Goal: Information Seeking & Learning: Learn about a topic

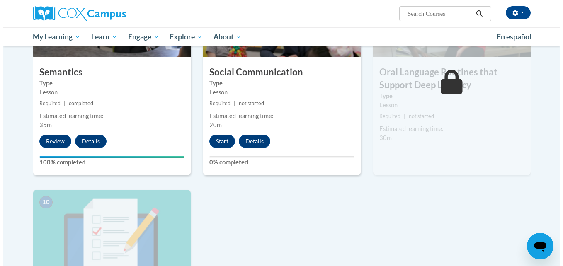
scroll to position [699, 0]
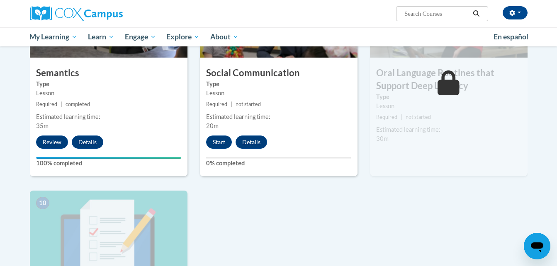
click at [213, 136] on button "Start" at bounding box center [219, 142] width 26 height 13
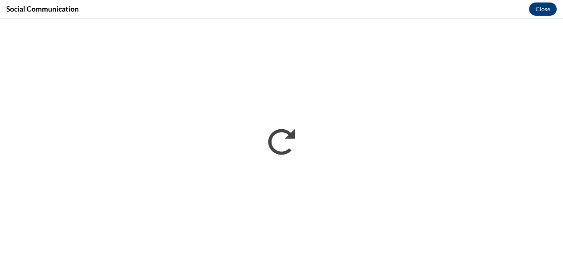
scroll to position [0, 0]
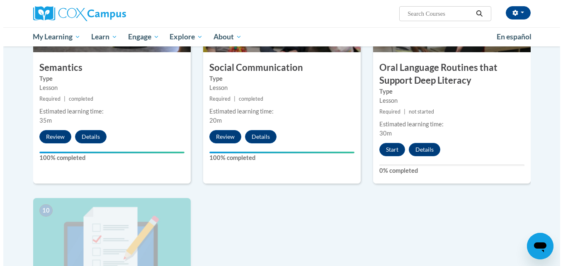
scroll to position [706, 0]
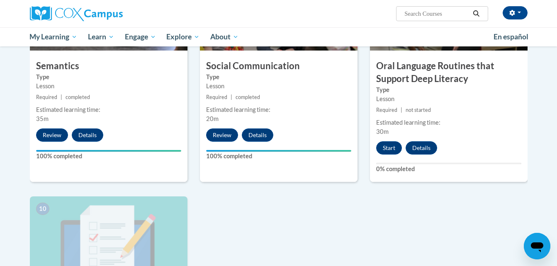
drag, startPoint x: 385, startPoint y: 143, endPoint x: 389, endPoint y: 211, distance: 68.1
drag, startPoint x: 385, startPoint y: 143, endPoint x: 404, endPoint y: 221, distance: 79.7
drag, startPoint x: 392, startPoint y: 132, endPoint x: 467, endPoint y: 143, distance: 75.9
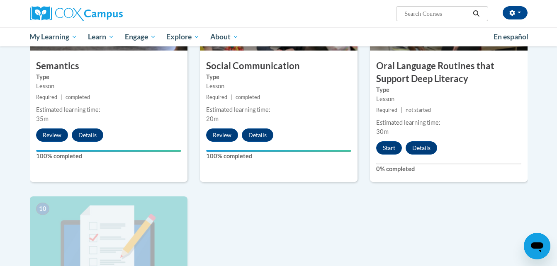
click at [467, 143] on div "9 Oral Language Routines that Support Deep Literacy Type Lesson Required | not …" at bounding box center [449, 75] width 158 height 214
drag, startPoint x: 388, startPoint y: 144, endPoint x: 392, endPoint y: 206, distance: 62.3
click at [385, 143] on button "Start" at bounding box center [389, 147] width 26 height 13
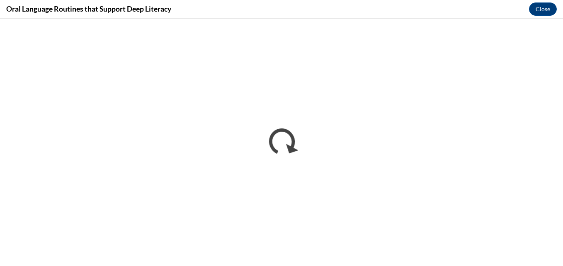
scroll to position [0, 0]
